Goal: Use online tool/utility: Utilize a website feature to perform a specific function

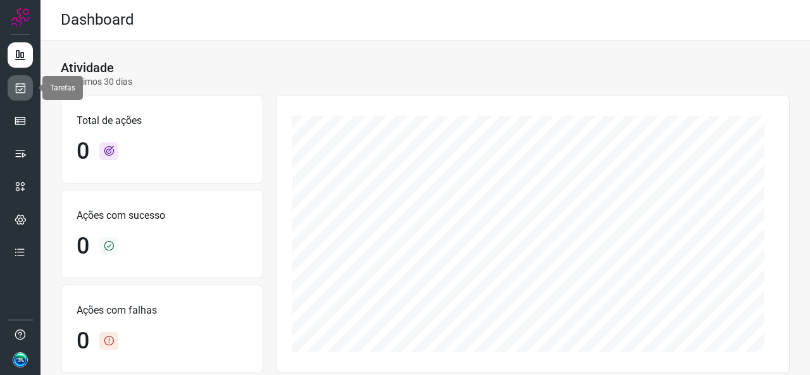
click at [14, 90] on icon at bounding box center [20, 88] width 13 height 13
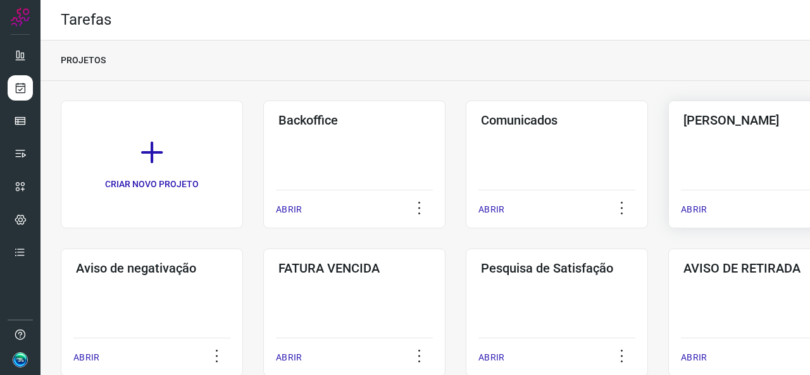
click at [739, 149] on div "Pós Serviço ABRIR" at bounding box center [759, 165] width 182 height 128
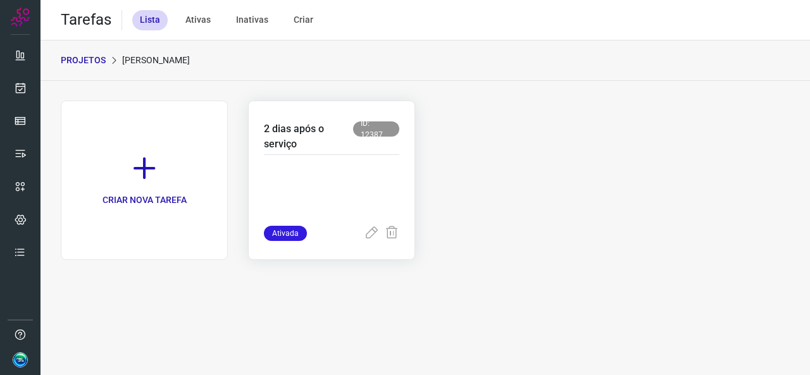
click at [357, 157] on div at bounding box center [331, 190] width 135 height 71
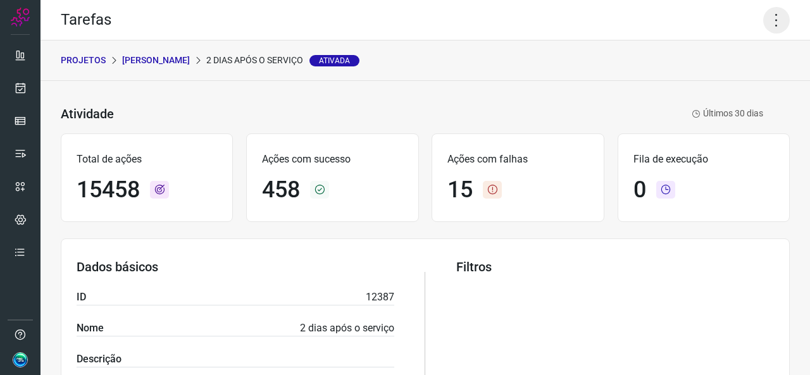
click at [773, 22] on icon at bounding box center [776, 20] width 27 height 27
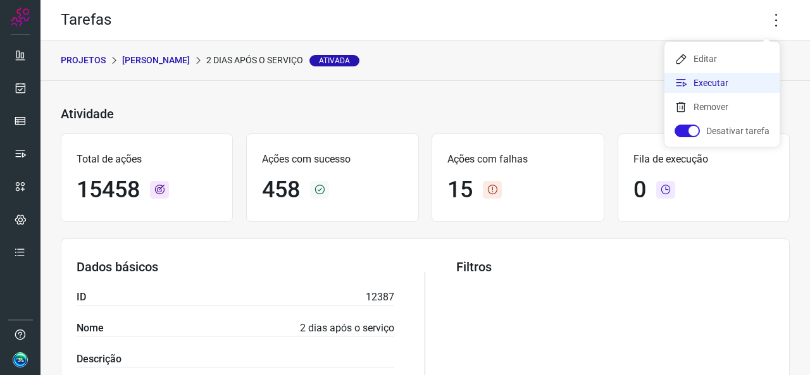
click at [706, 81] on li "Executar" at bounding box center [721, 83] width 115 height 20
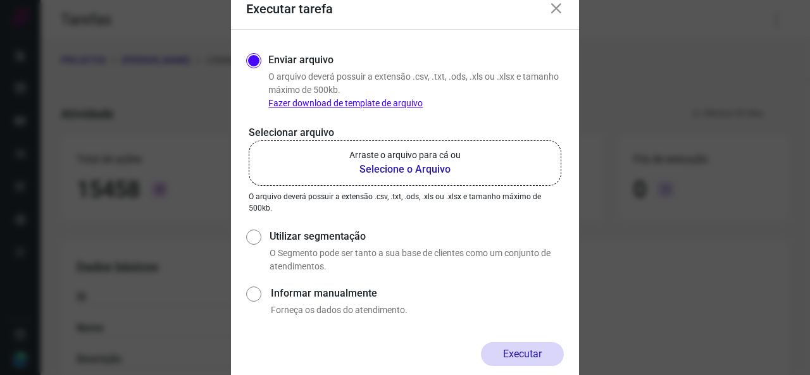
click at [425, 175] on b "Selecione o Arquivo" at bounding box center [404, 169] width 111 height 15
click at [0, 0] on input "Arraste o arquivo para cá ou Selecione o Arquivo" at bounding box center [0, 0] width 0 height 0
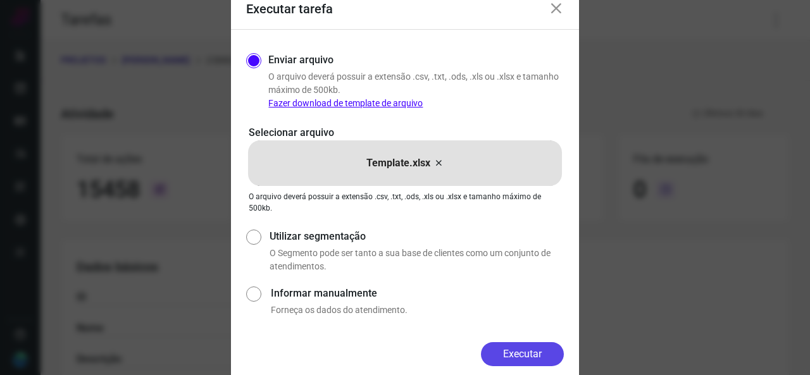
click at [511, 350] on button "Executar" at bounding box center [522, 354] width 83 height 24
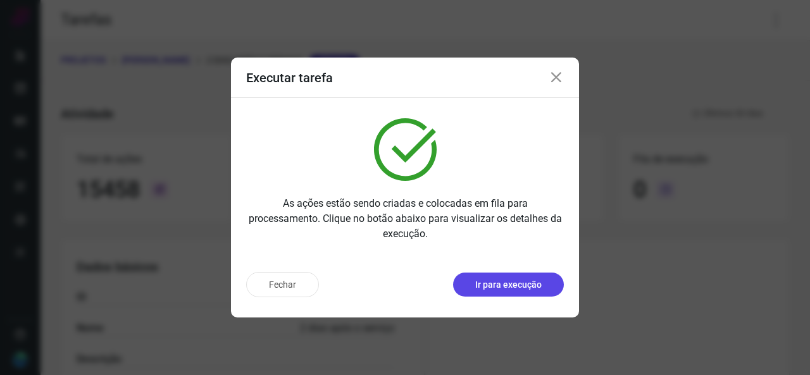
click at [502, 292] on button "Ir para execução" at bounding box center [508, 285] width 111 height 24
